Goal: Navigation & Orientation: Find specific page/section

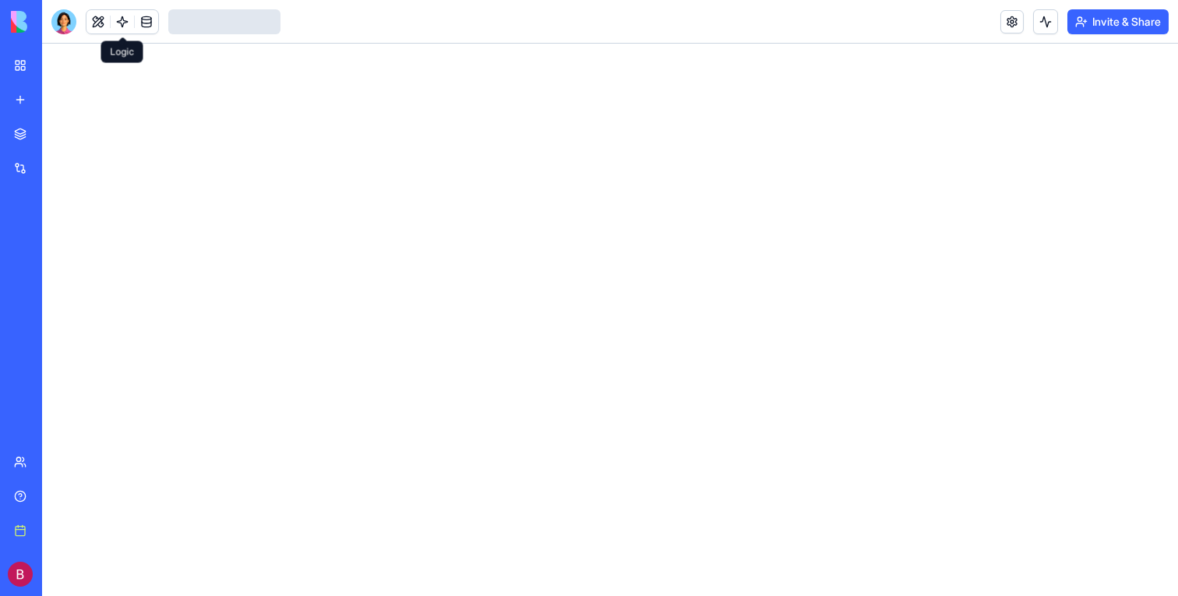
click at [125, 25] on link at bounding box center [122, 21] width 23 height 23
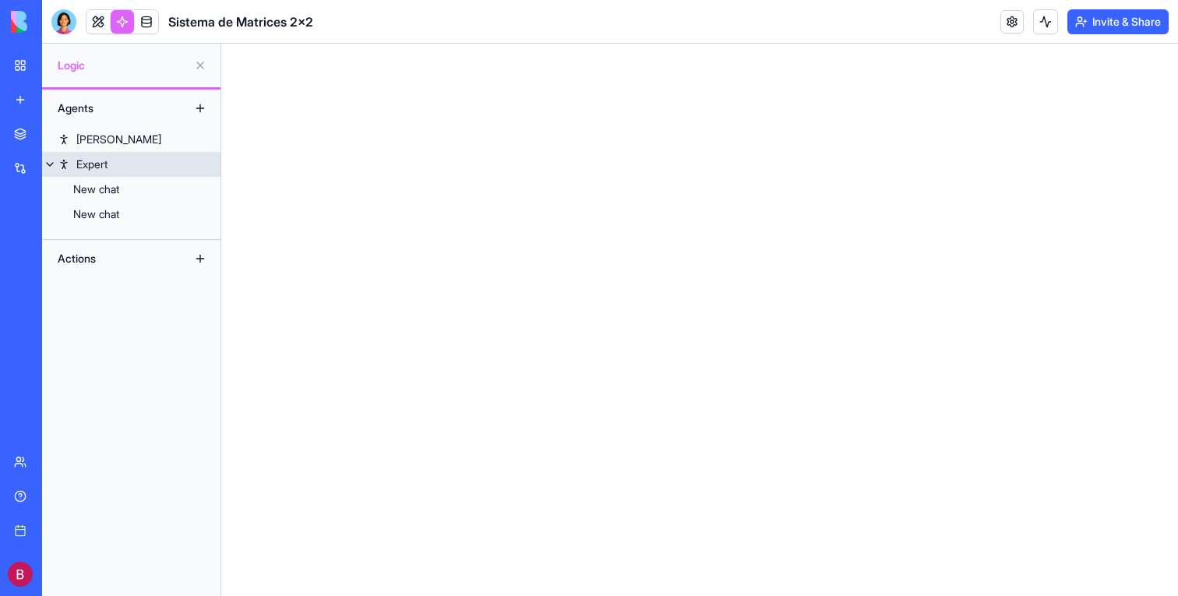
click at [113, 168] on link "Expert" at bounding box center [131, 164] width 178 height 25
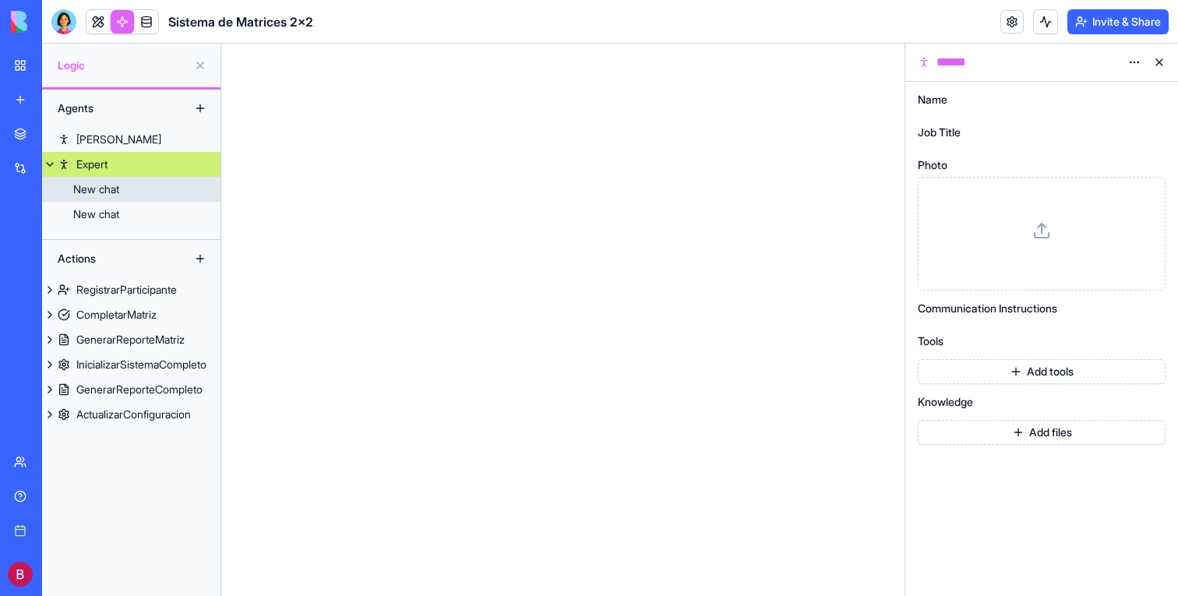
click at [115, 180] on link "New chat" at bounding box center [131, 189] width 178 height 25
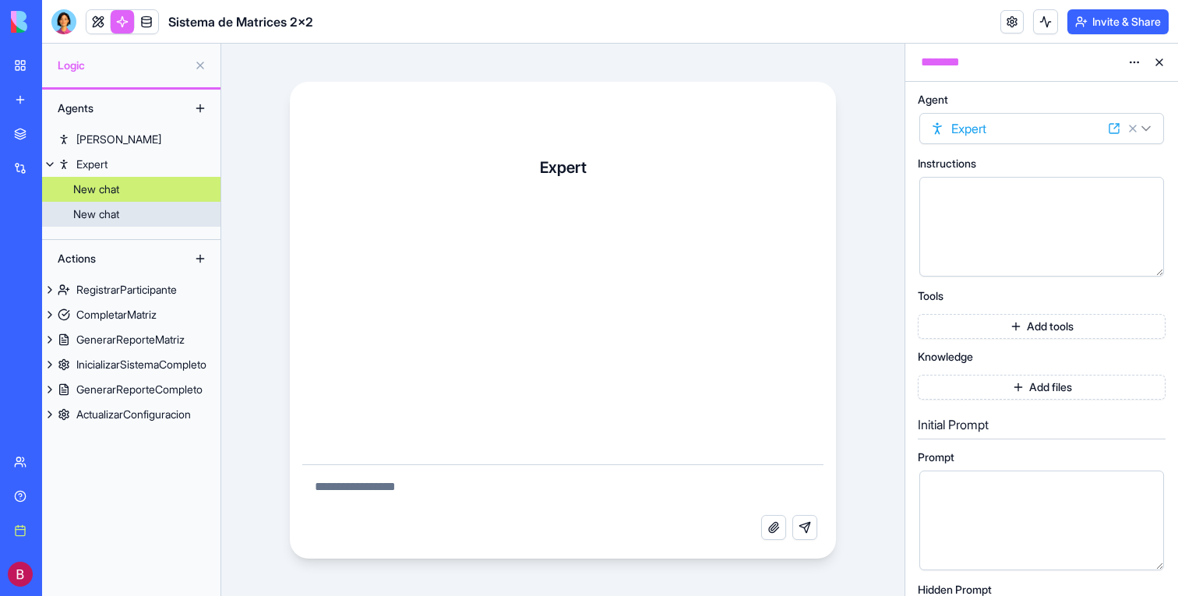
click at [115, 218] on div "New chat" at bounding box center [96, 215] width 46 height 16
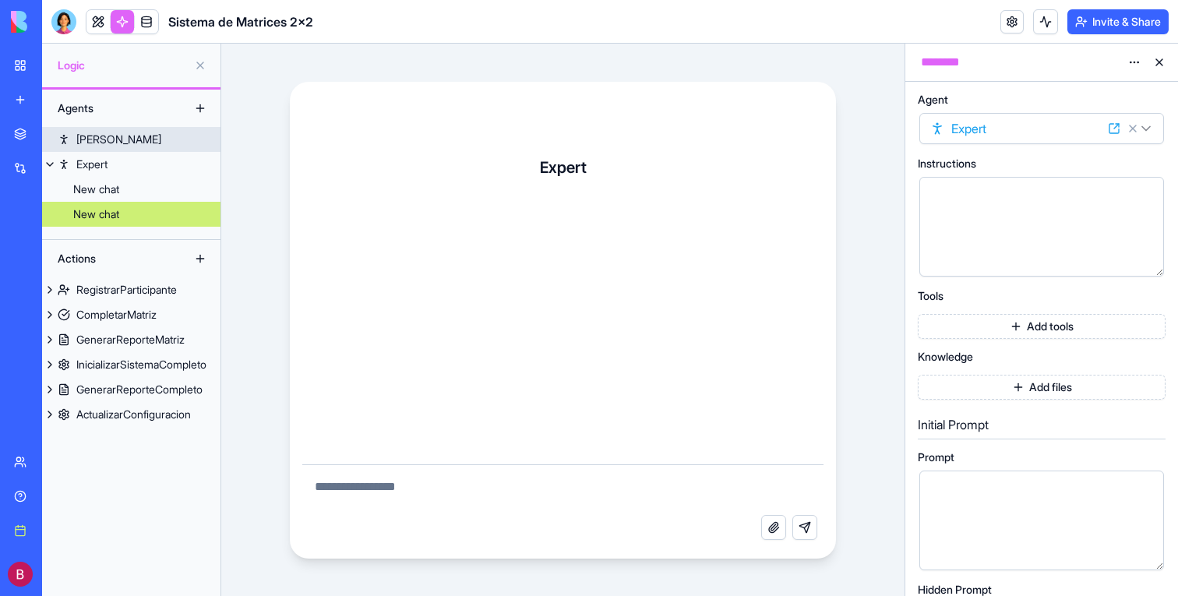
click at [99, 138] on div "[PERSON_NAME]" at bounding box center [118, 140] width 85 height 16
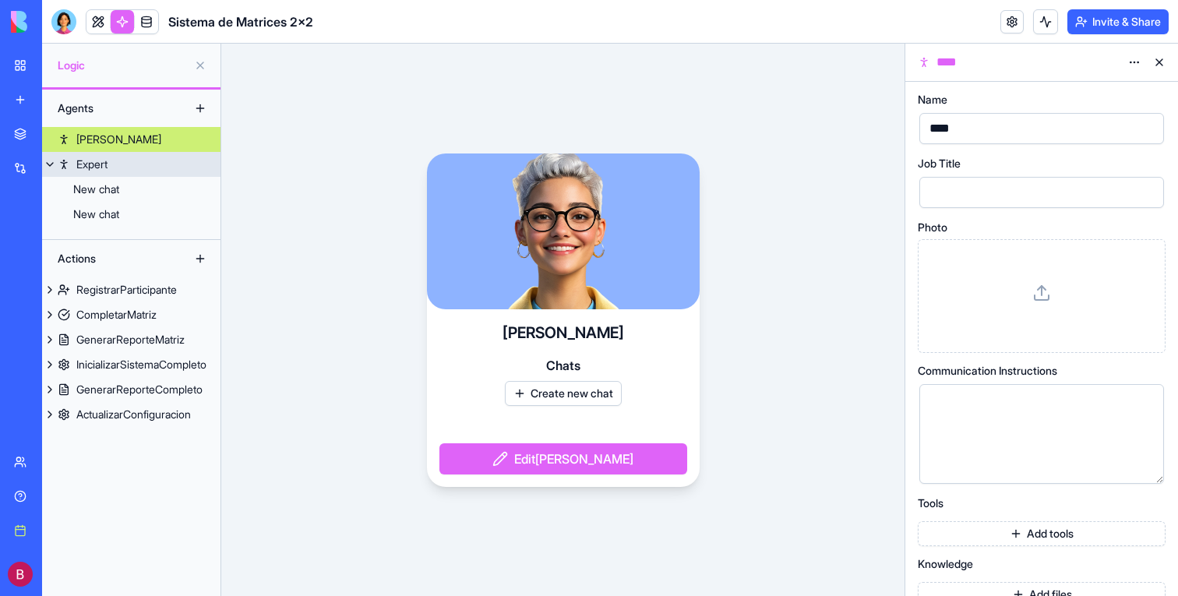
click at [106, 163] on div "Expert" at bounding box center [91, 165] width 31 height 16
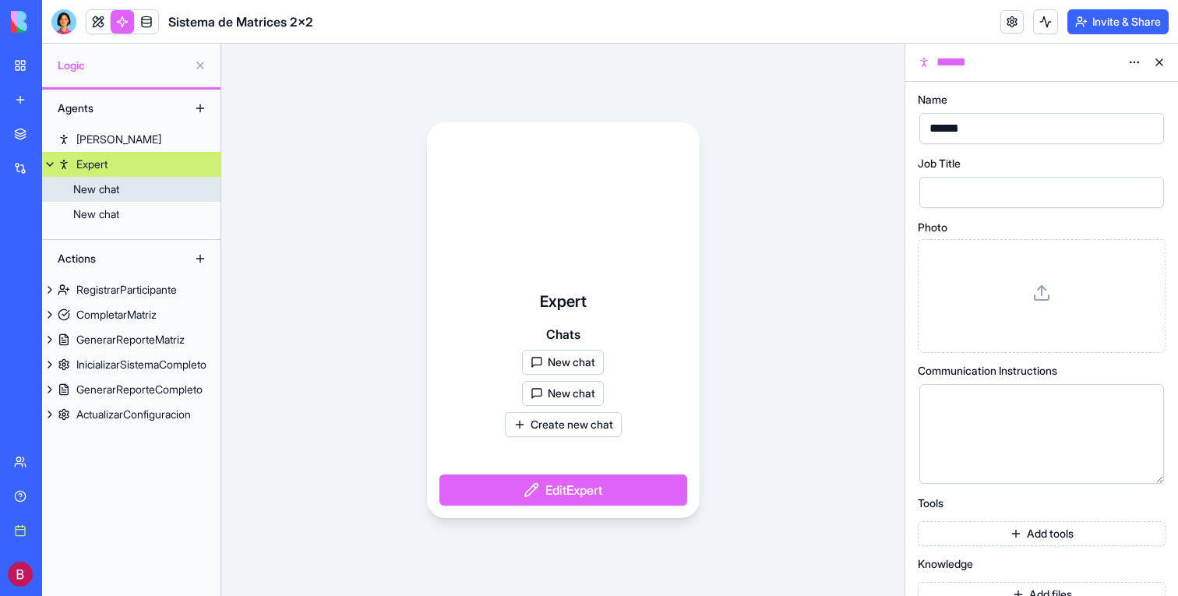
click at [108, 190] on div "New chat" at bounding box center [96, 190] width 46 height 16
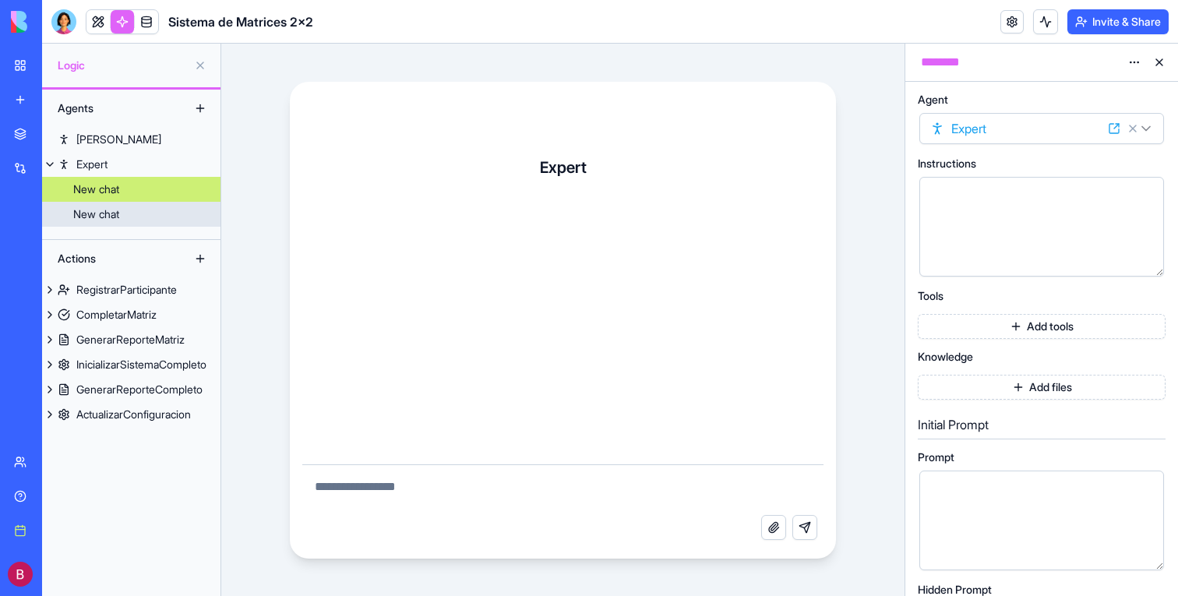
click at [111, 215] on div "New chat" at bounding box center [96, 215] width 46 height 16
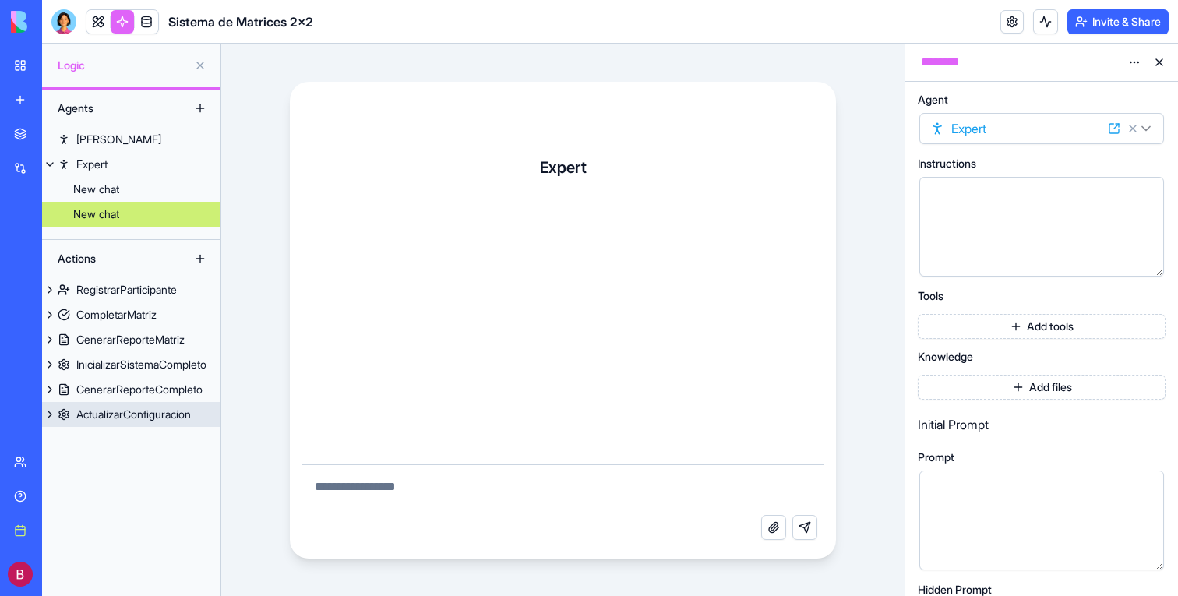
click at [157, 416] on div "ActualizarConfiguracion" at bounding box center [133, 415] width 115 height 16
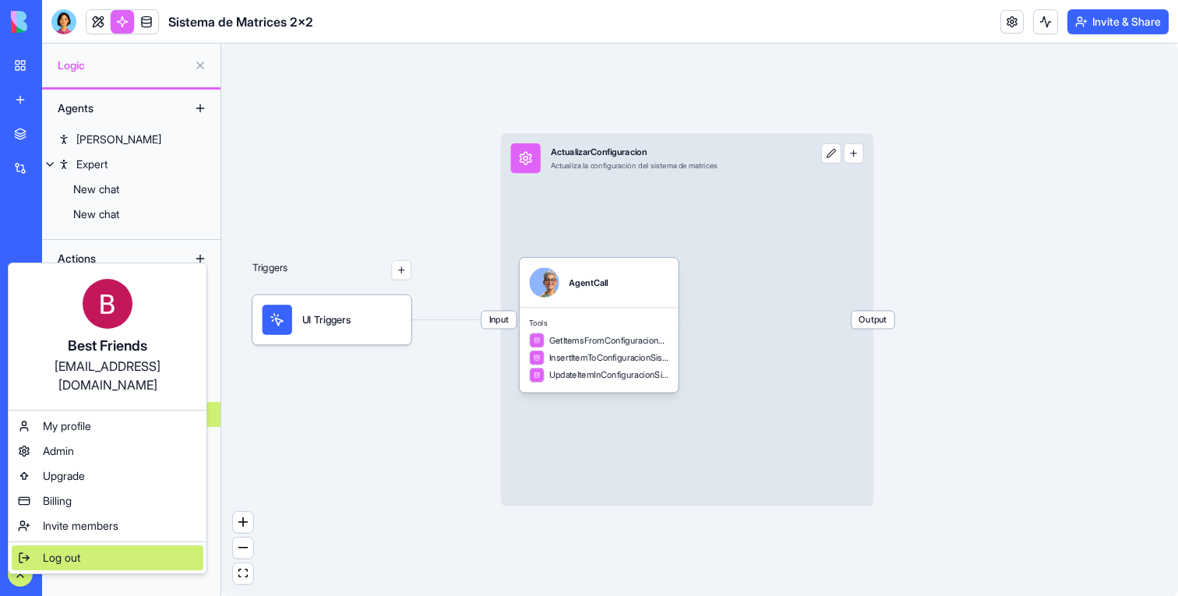
click at [33, 546] on div "Log out" at bounding box center [108, 558] width 192 height 25
